Goal: Task Accomplishment & Management: Complete application form

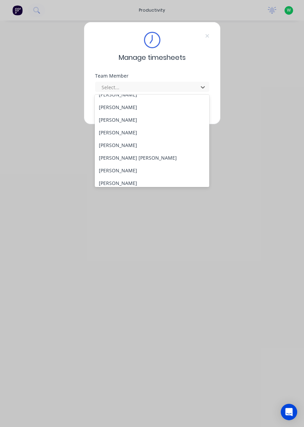
scroll to position [58, 0]
click at [145, 186] on div "[PERSON_NAME]" at bounding box center [152, 183] width 114 height 13
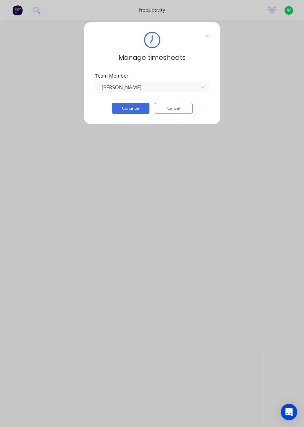
click at [138, 108] on button "Continue" at bounding box center [131, 108] width 38 height 11
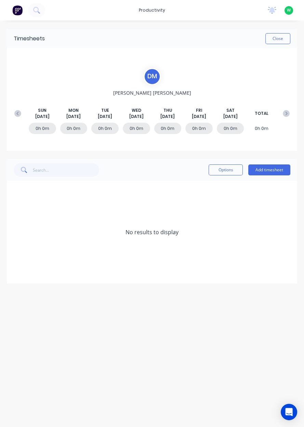
click at [272, 169] on button "Add timesheet" at bounding box center [269, 169] width 42 height 11
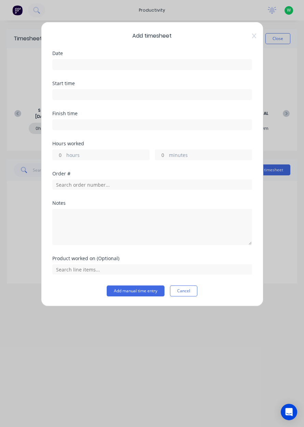
click at [106, 76] on div "Date" at bounding box center [152, 66] width 200 height 30
click at [148, 67] on input at bounding box center [152, 64] width 199 height 10
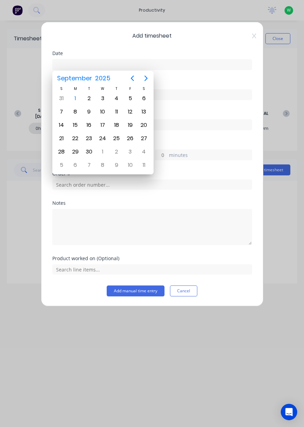
click at [80, 98] on div "1" at bounding box center [75, 98] width 10 height 10
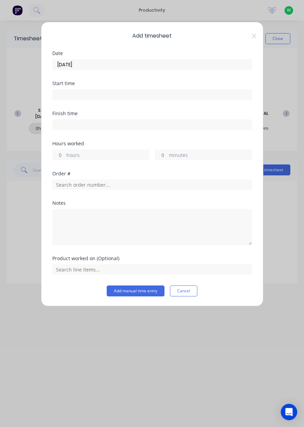
type input "[DATE]"
click at [100, 157] on label "hours" at bounding box center [107, 155] width 83 height 9
click at [65, 157] on input "hours" at bounding box center [59, 155] width 12 height 10
type input "8"
click at [104, 183] on input "text" at bounding box center [152, 184] width 200 height 10
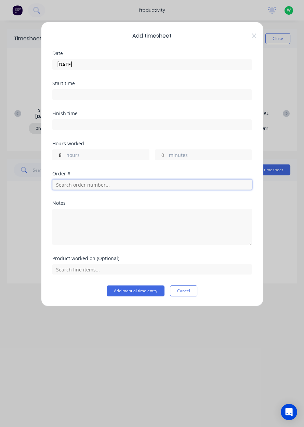
click at [100, 186] on input "text" at bounding box center [152, 184] width 200 height 10
type input "17943"
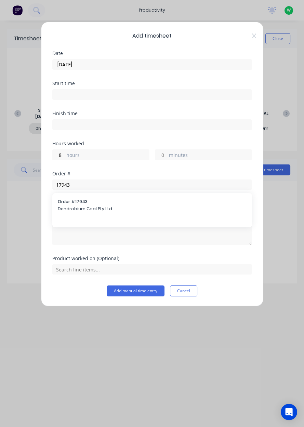
click at [104, 206] on span "Dendrobium Coal Pty Ltd" at bounding box center [152, 209] width 189 height 6
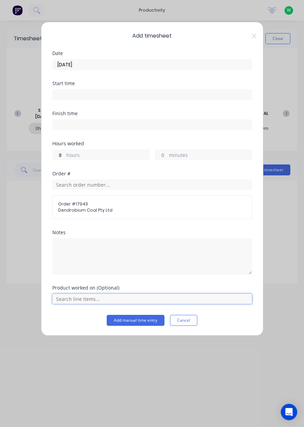
click at [90, 296] on input "text" at bounding box center [152, 299] width 200 height 10
click at [85, 287] on div "AFC Pan Overhaul" at bounding box center [152, 281] width 200 height 17
click at [96, 280] on span "AFC Pan Overhaul" at bounding box center [158, 282] width 178 height 6
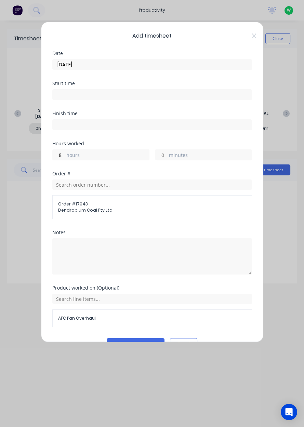
click at [147, 342] on button "Add manual time entry" at bounding box center [136, 343] width 58 height 11
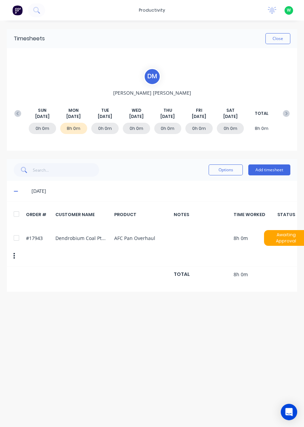
click at [283, 37] on button "Close" at bounding box center [277, 38] width 25 height 11
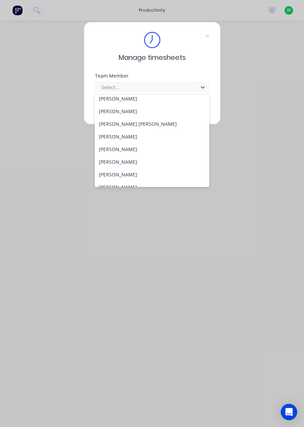
scroll to position [93, 0]
click at [130, 137] on div "[PERSON_NAME]" at bounding box center [152, 136] width 114 height 13
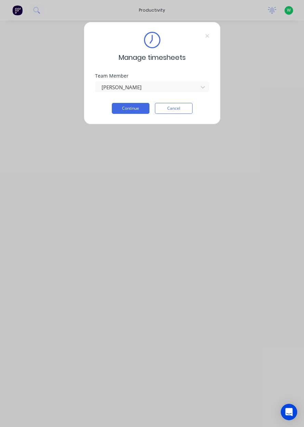
click at [132, 109] on button "Continue" at bounding box center [131, 108] width 38 height 11
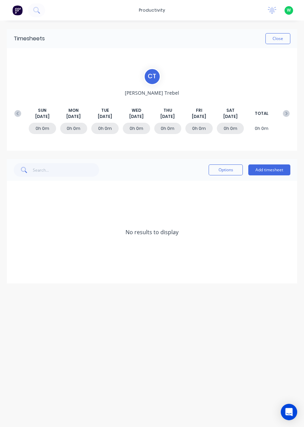
click at [12, 110] on button at bounding box center [18, 113] width 14 height 12
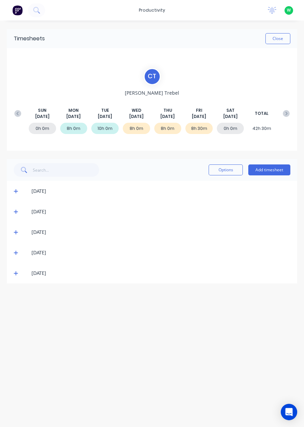
click at [18, 273] on span at bounding box center [17, 273] width 7 height 7
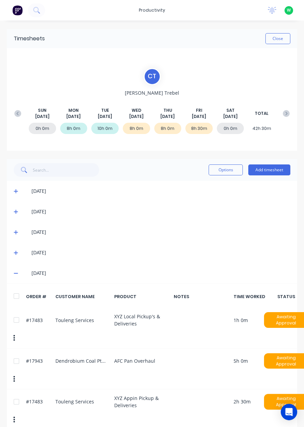
click at [276, 48] on div "C T [PERSON_NAME] [DATE] [DATE] [DATE] [DATE] [DATE] [DATE] [DATE] TOTAL 0h 0m …" at bounding box center [152, 99] width 290 height 103
click at [287, 42] on button "Close" at bounding box center [277, 38] width 25 height 11
